Goal: Use online tool/utility: Utilize a website feature to perform a specific function

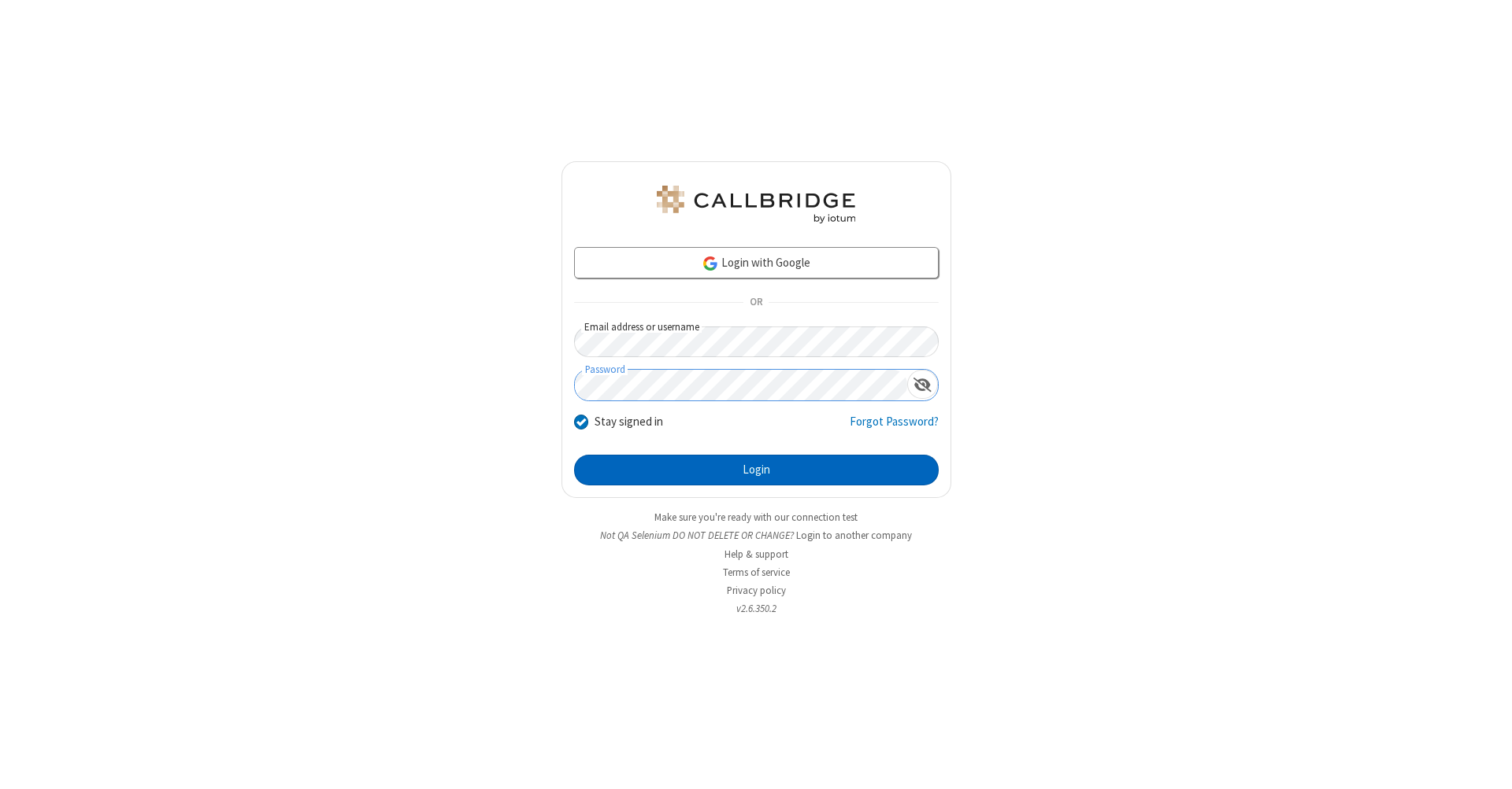
click at [756, 471] on button "Login" at bounding box center [756, 470] width 364 height 32
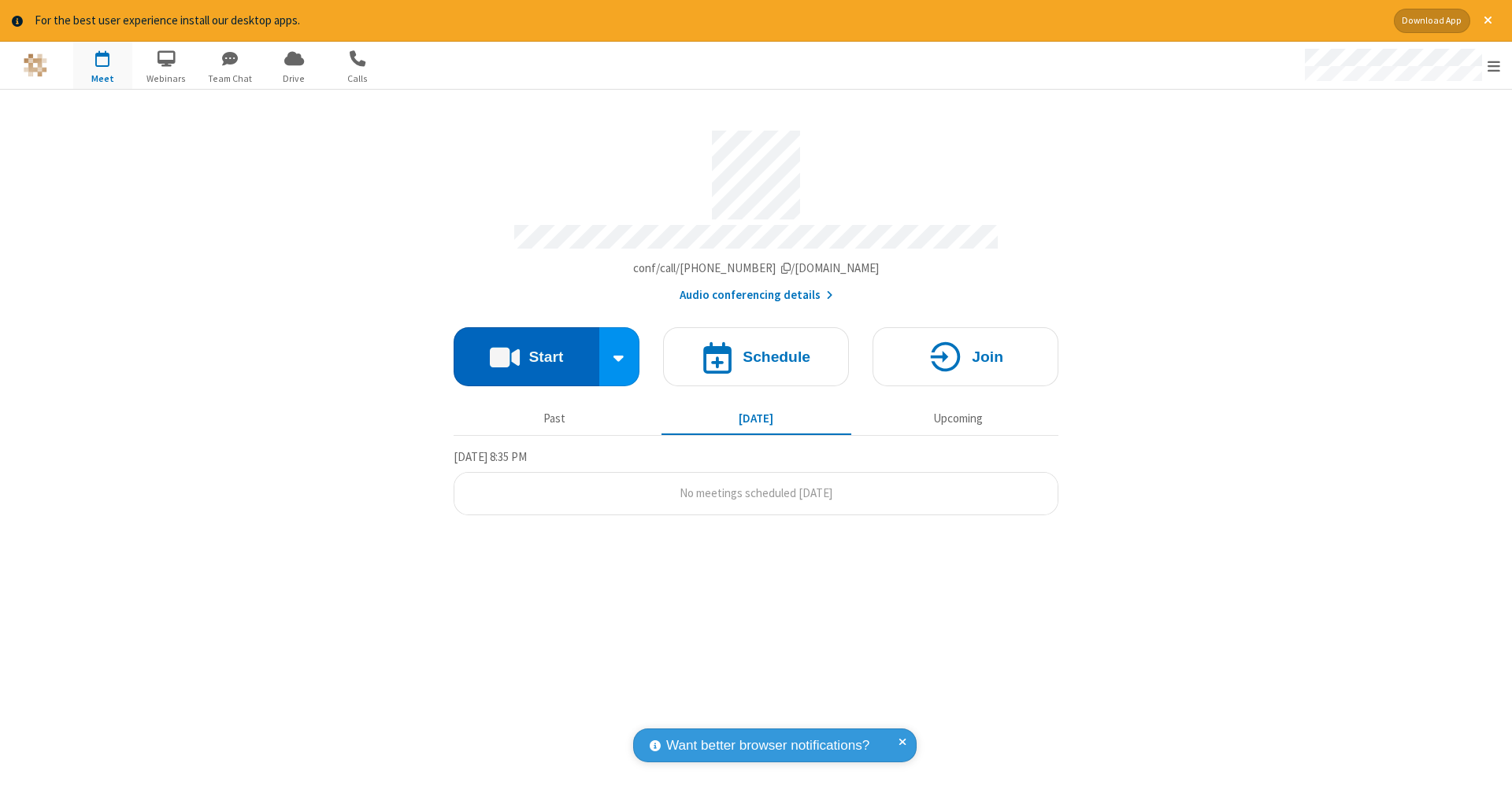
click at [526, 349] on button "Start" at bounding box center [526, 357] width 146 height 59
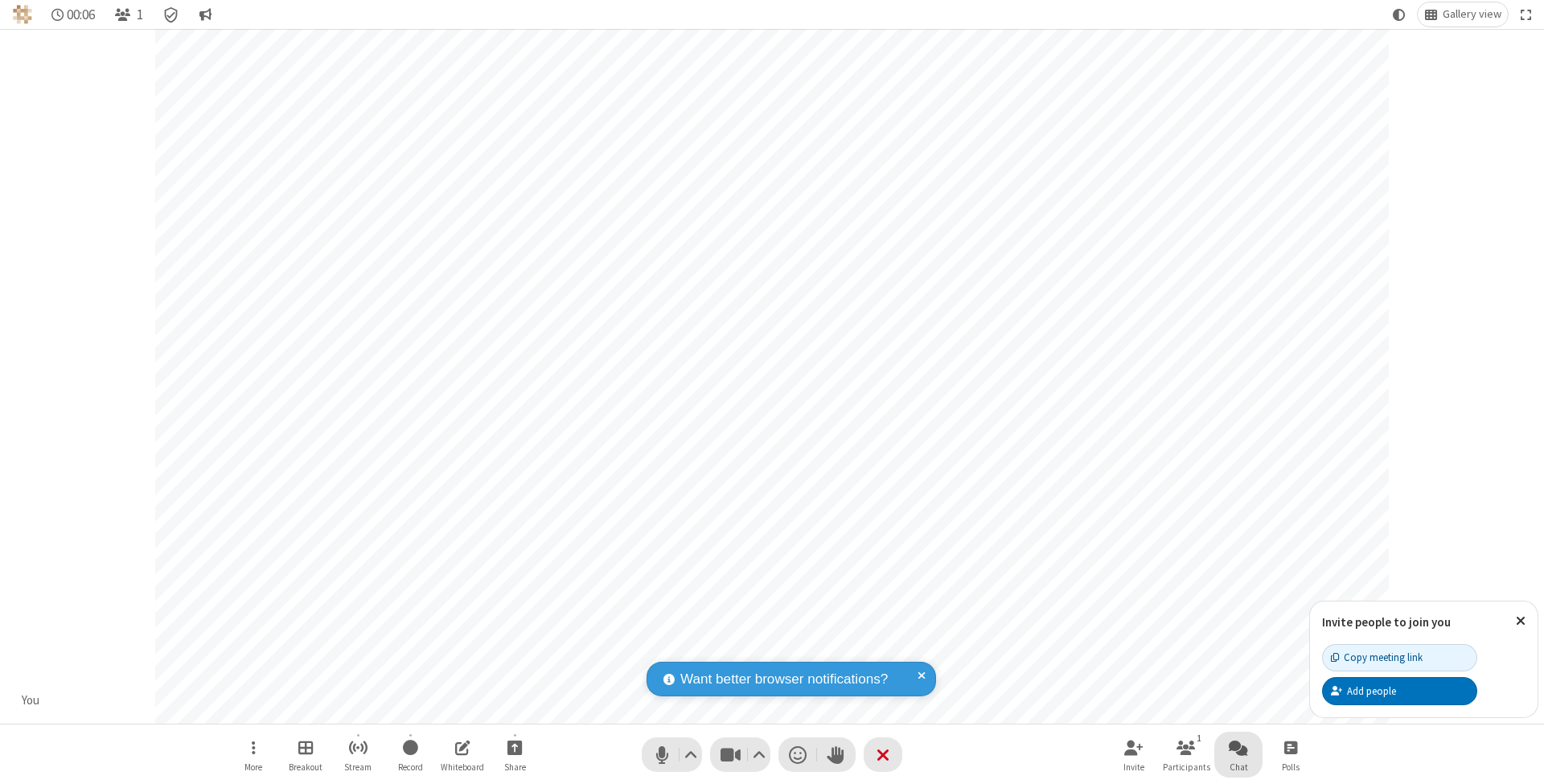
click at [1237, 747] on span "Open chat" at bounding box center [1238, 747] width 19 height 20
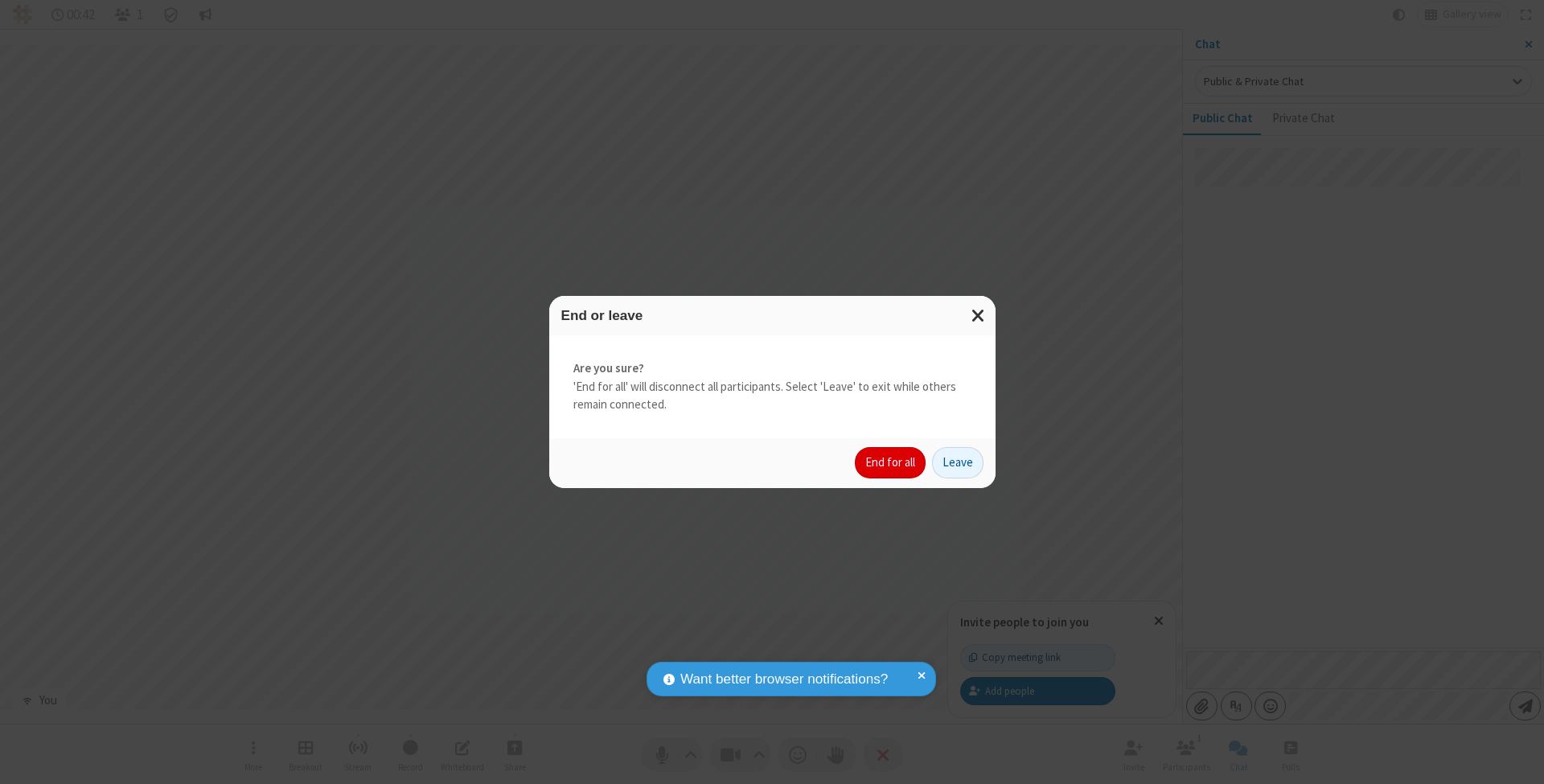
click at [891, 462] on button "End for all" at bounding box center [890, 463] width 71 height 32
